Goal: Task Accomplishment & Management: Complete application form

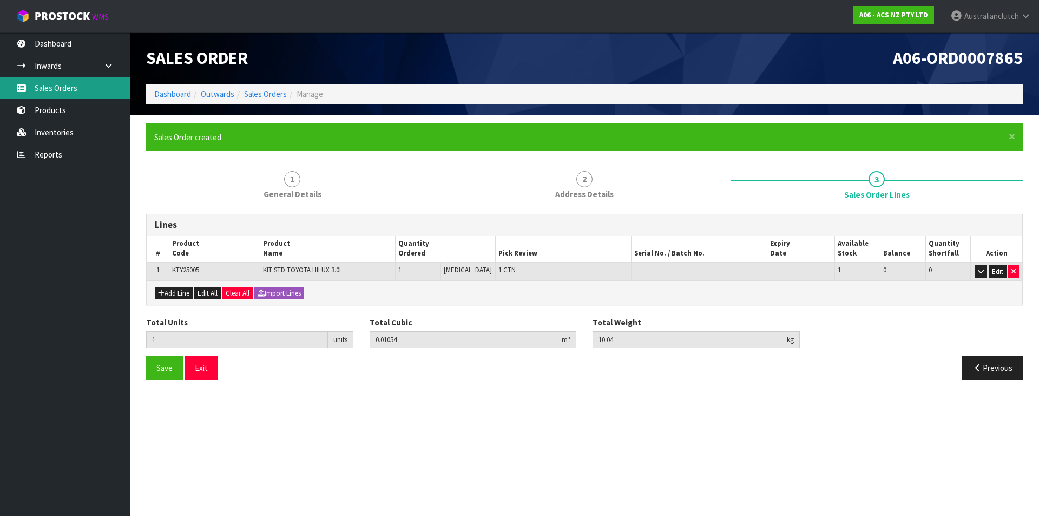
click at [82, 93] on link "Sales Orders" at bounding box center [65, 88] width 130 height 22
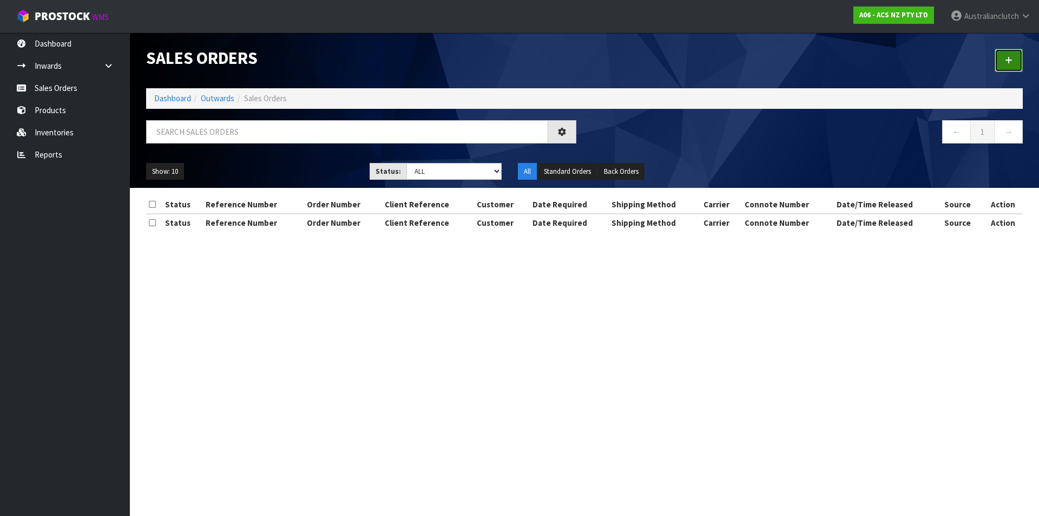
click at [1017, 56] on link at bounding box center [1009, 60] width 28 height 23
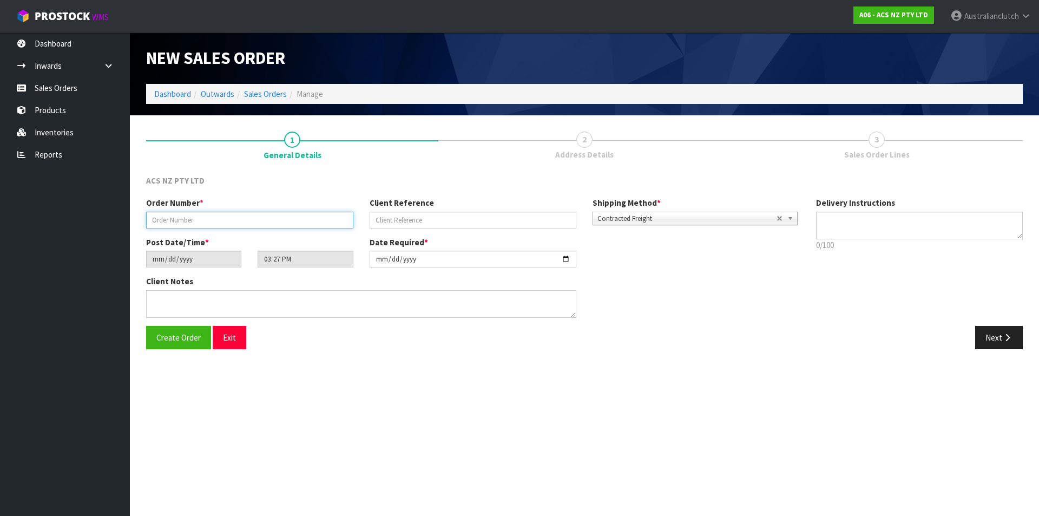
click at [193, 216] on input "text" at bounding box center [249, 220] width 207 height 17
type input "208245.1"
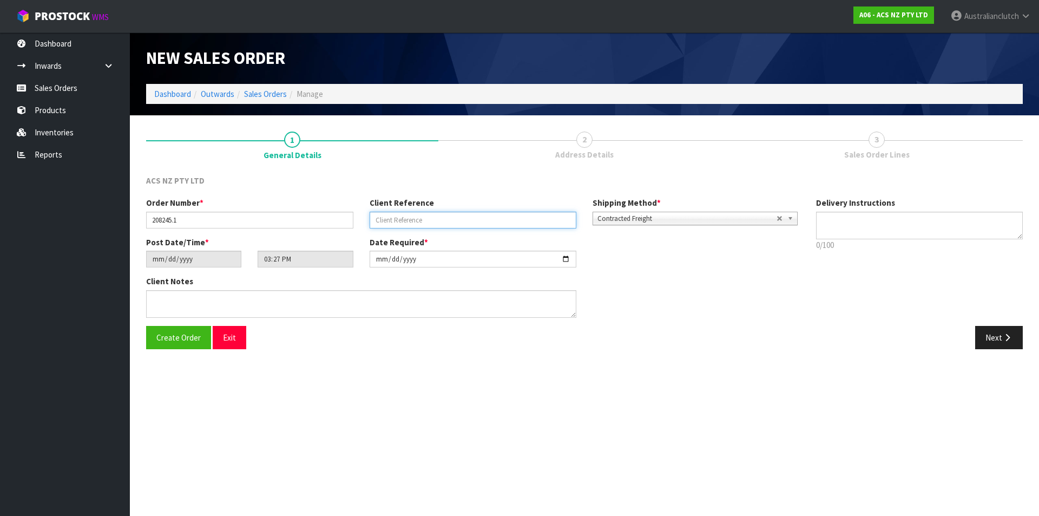
click at [419, 222] on input "text" at bounding box center [473, 220] width 207 height 17
type input "4706214192"
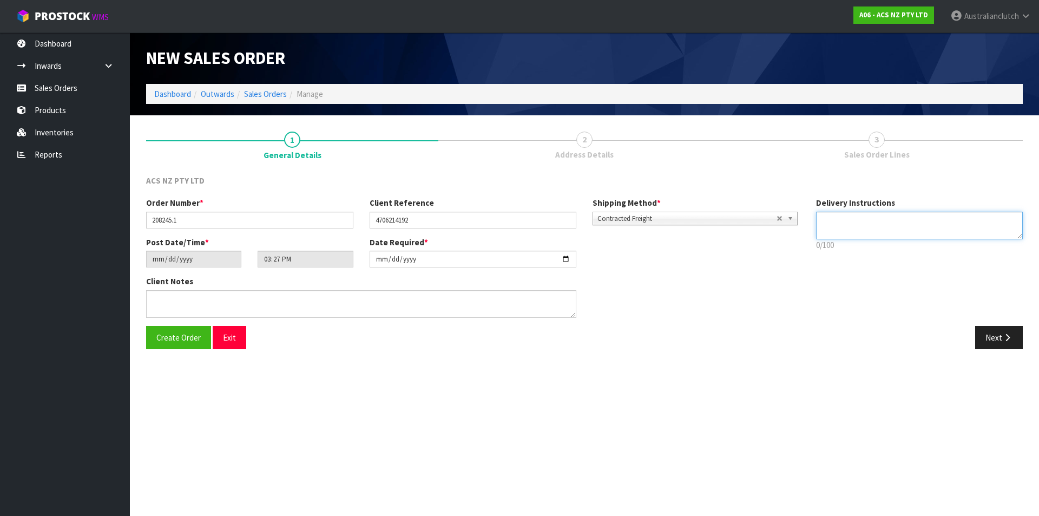
click at [818, 215] on textarea at bounding box center [919, 226] width 207 height 28
type textarea "NZC PLEASE"
click at [999, 338] on button "Next" at bounding box center [999, 337] width 48 height 23
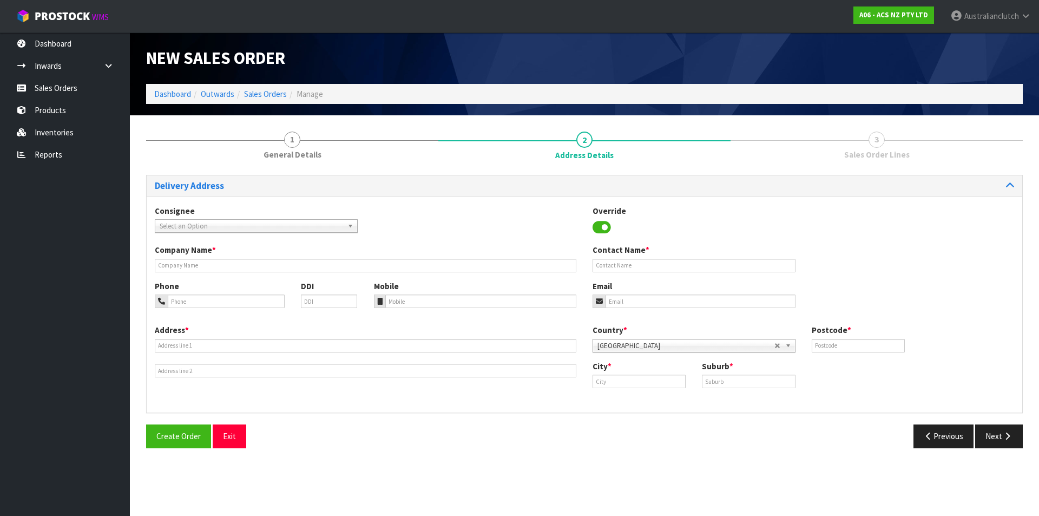
click at [218, 226] on span "Select an Option" at bounding box center [252, 226] width 184 height 13
type input "7030"
click at [225, 257] on li "7030 - [GEOGRAPHIC_DATA]" at bounding box center [257, 257] width 198 height 14
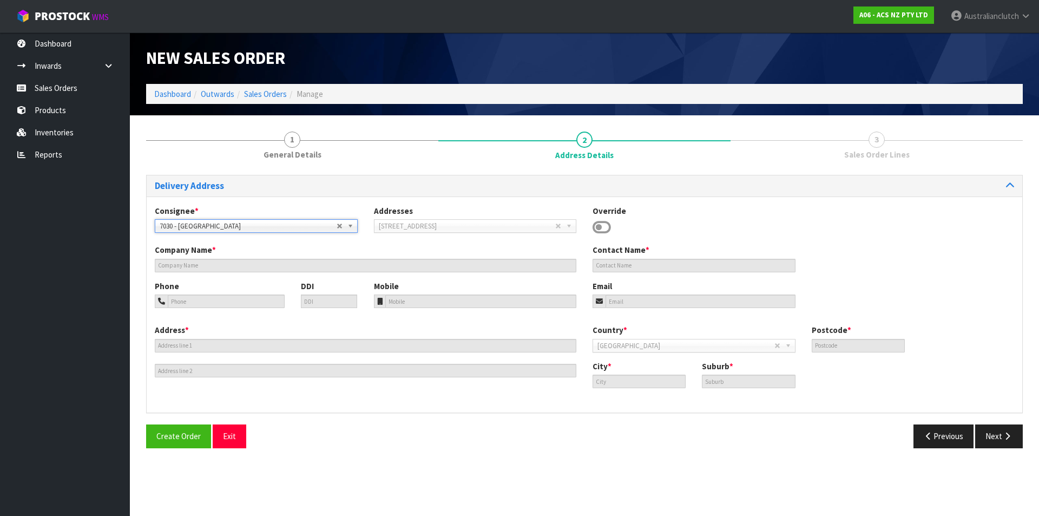
type input "SCA [GEOGRAPHIC_DATA]"
type input "09 4421905"
type input "[EMAIL_ADDRESS][DOMAIN_NAME]"
type input "[STREET_ADDRESS]"
type input "0627"
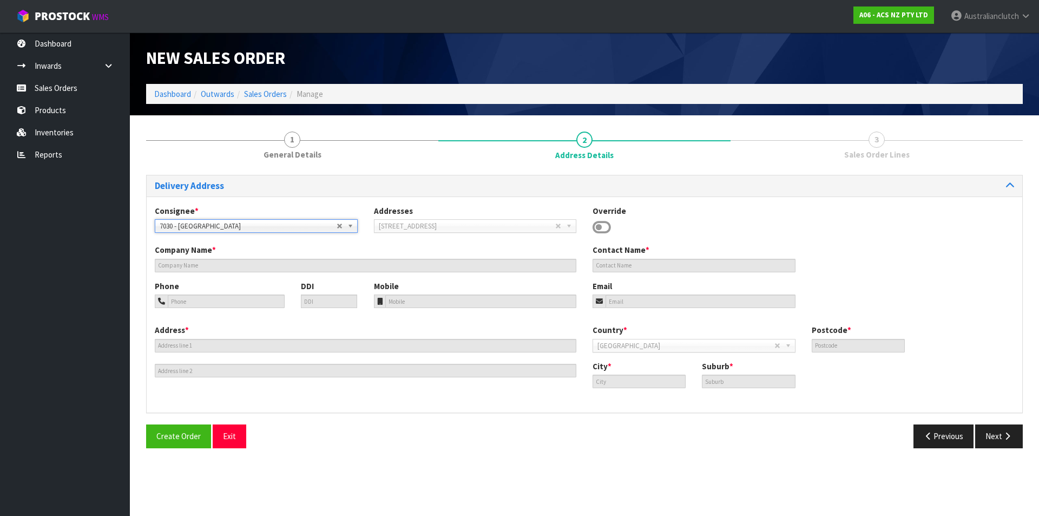
type input "[GEOGRAPHIC_DATA]"
click at [991, 434] on button "Next" at bounding box center [999, 435] width 48 height 23
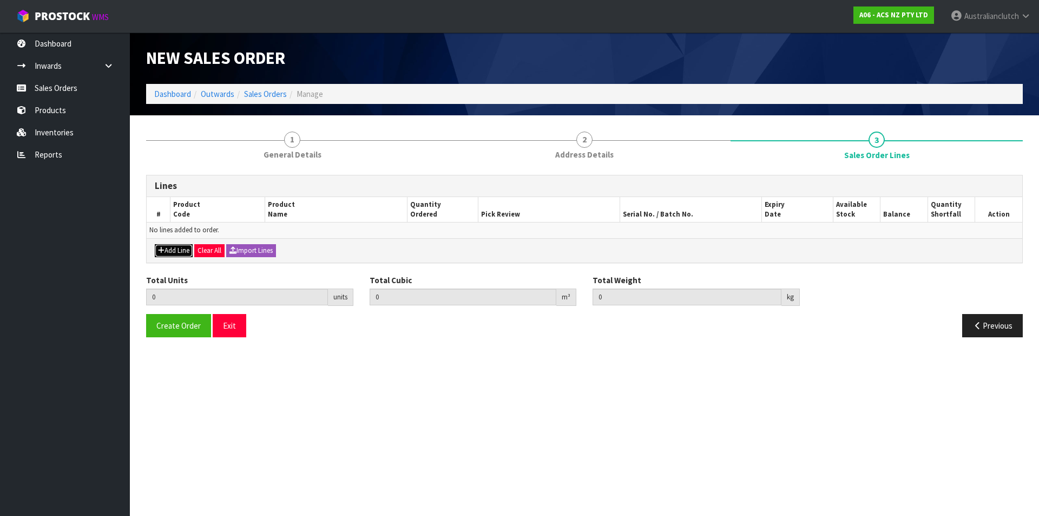
click at [183, 253] on button "Add Line" at bounding box center [174, 250] width 38 height 13
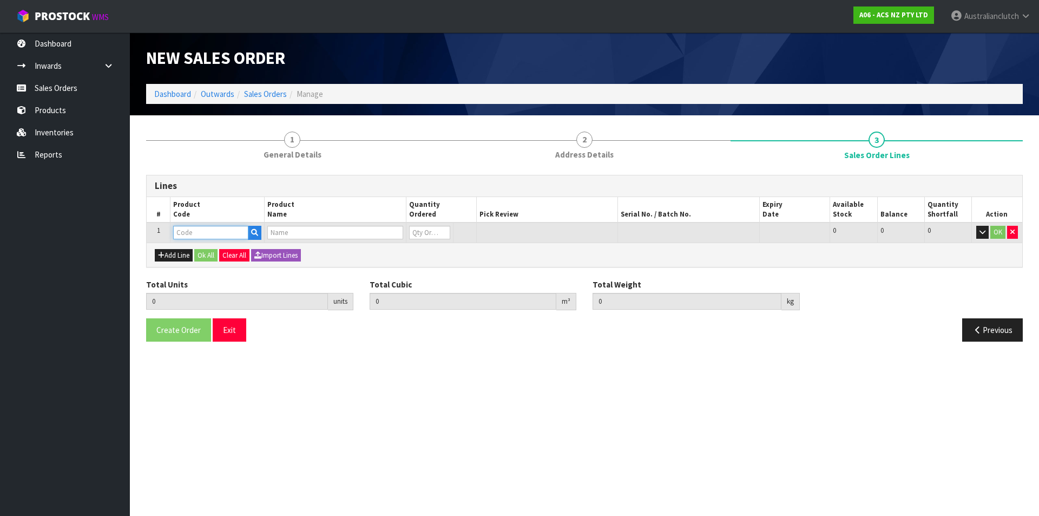
click at [199, 235] on input "text" at bounding box center [210, 233] width 75 height 14
type input "SCTY009"
type input "0.000000"
type input "0.000"
type input "CLUTCH S/CYL TOYOTA 19.05MM (3/4)"
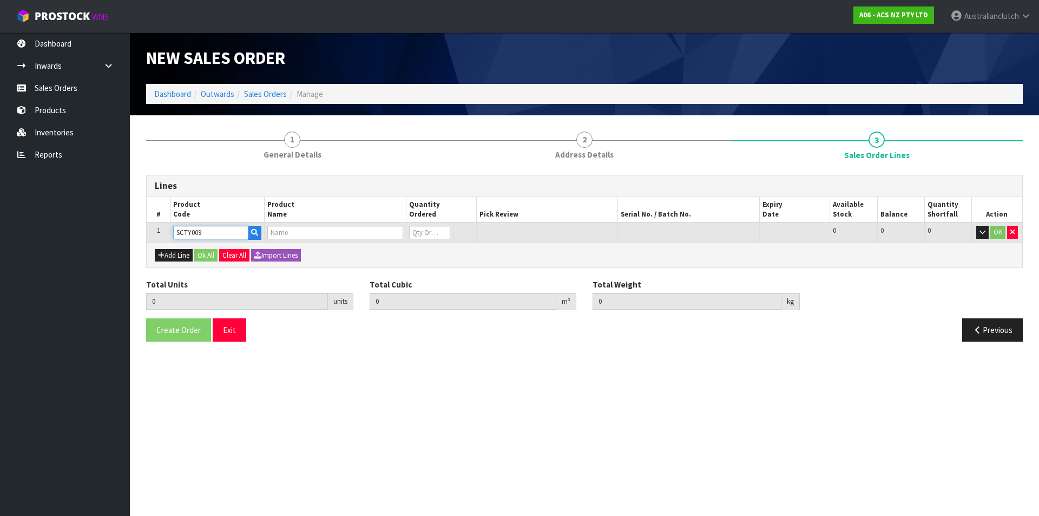
type input "0"
type input "SCTY009"
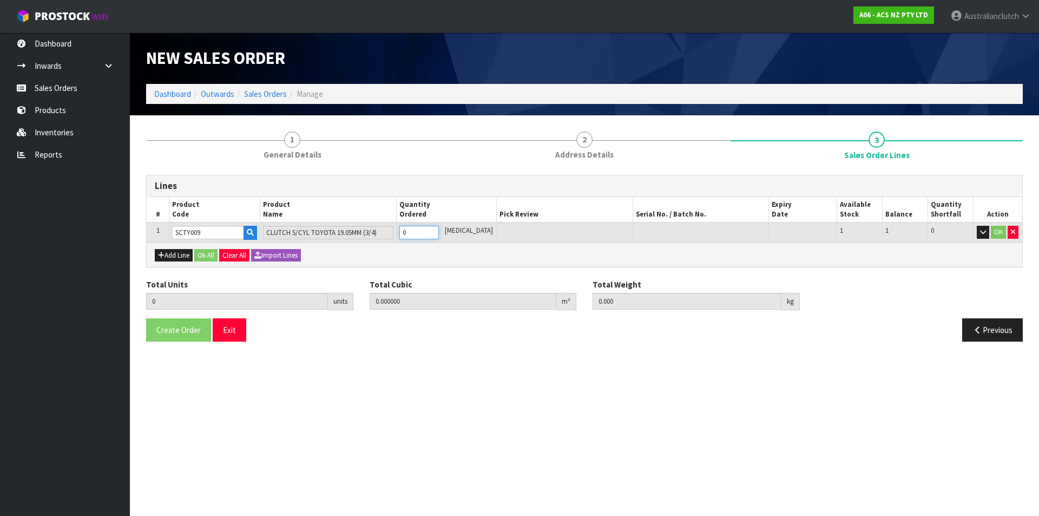
type input "1"
type input "0.000616"
type input "0.45"
type input "1"
click at [439, 230] on input "1" at bounding box center [419, 233] width 40 height 14
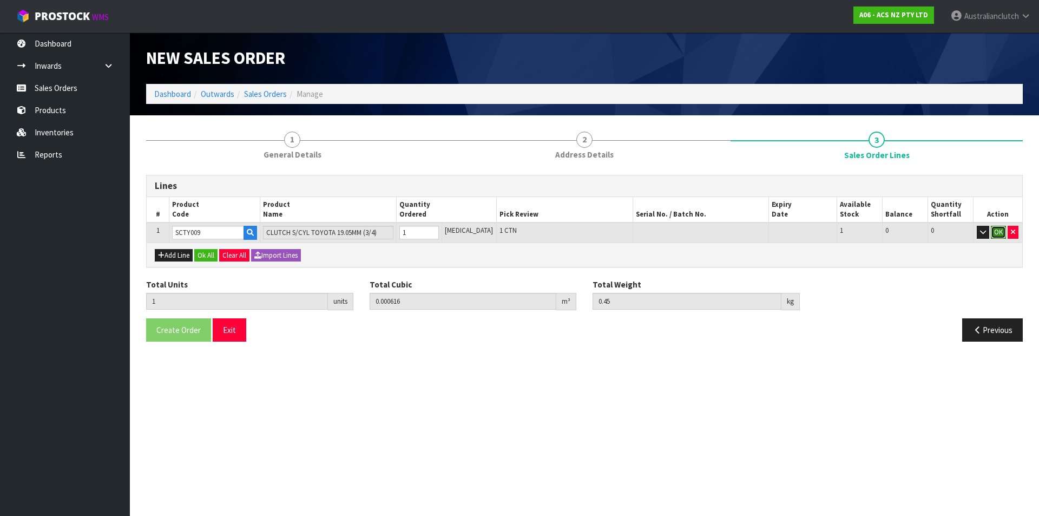
click at [1005, 232] on button "OK" at bounding box center [998, 232] width 15 height 13
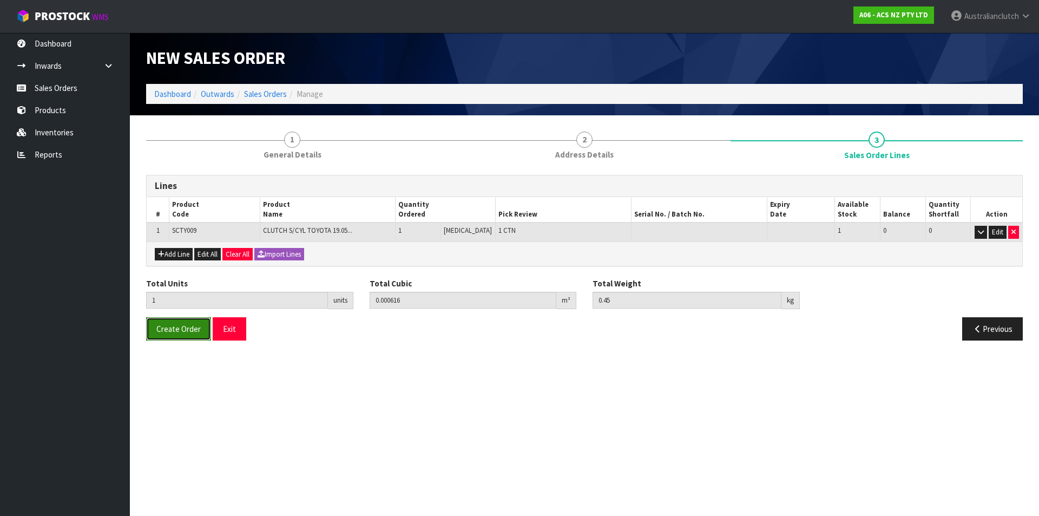
click at [195, 334] on button "Create Order" at bounding box center [178, 328] width 65 height 23
